Goal: Navigation & Orientation: Find specific page/section

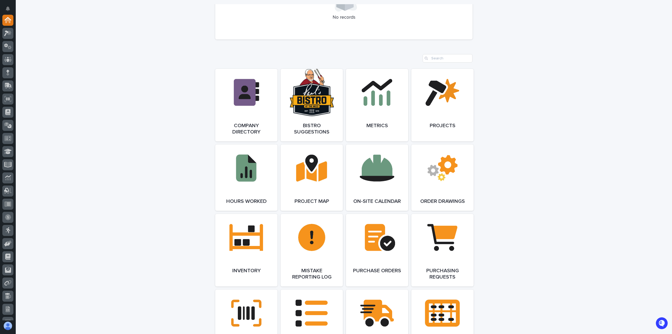
scroll to position [406, 0]
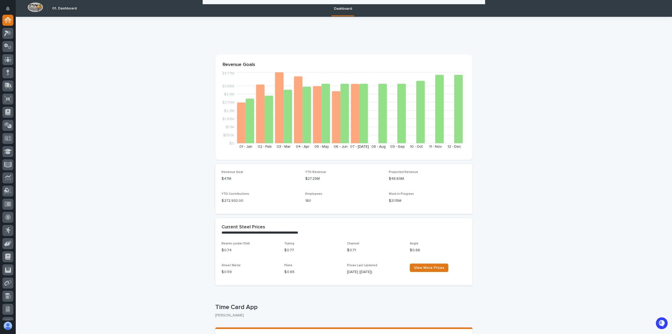
scroll to position [905, 0]
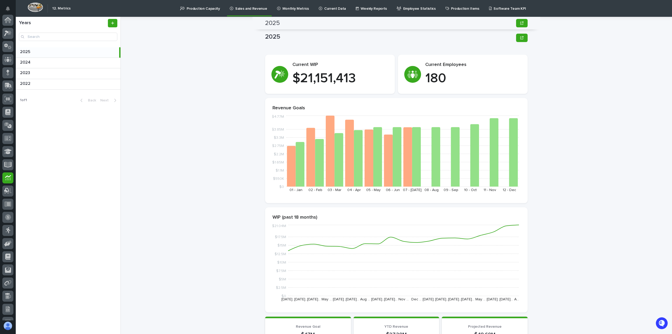
scroll to position [371, 0]
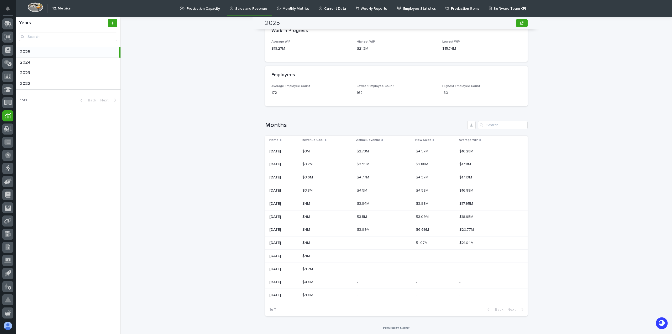
click at [215, 126] on div "2025 2025 Sorry, there was an error saving your record. Please try again. Pleas…" at bounding box center [399, 175] width 545 height 317
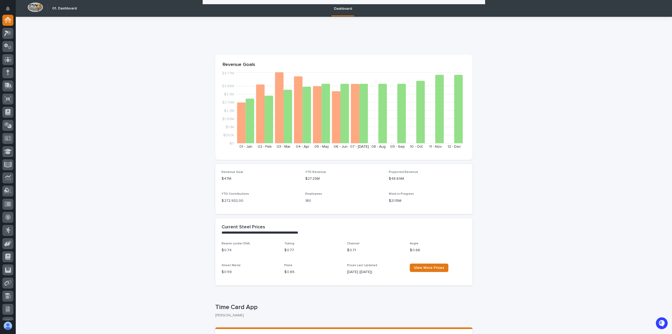
scroll to position [721, 0]
